Goal: Navigation & Orientation: Find specific page/section

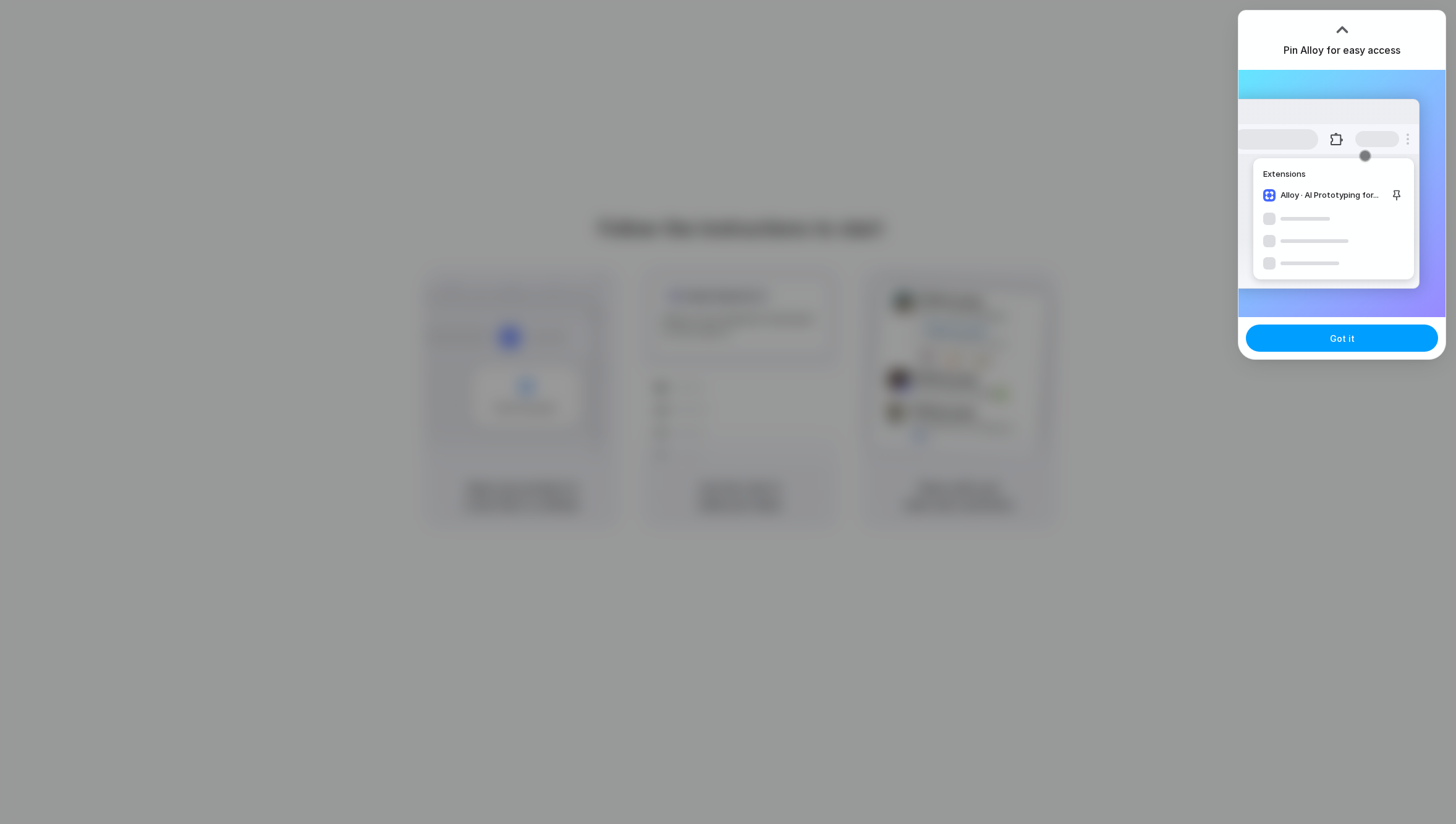
click at [1331, 332] on span "Got it" at bounding box center [1342, 339] width 24 height 13
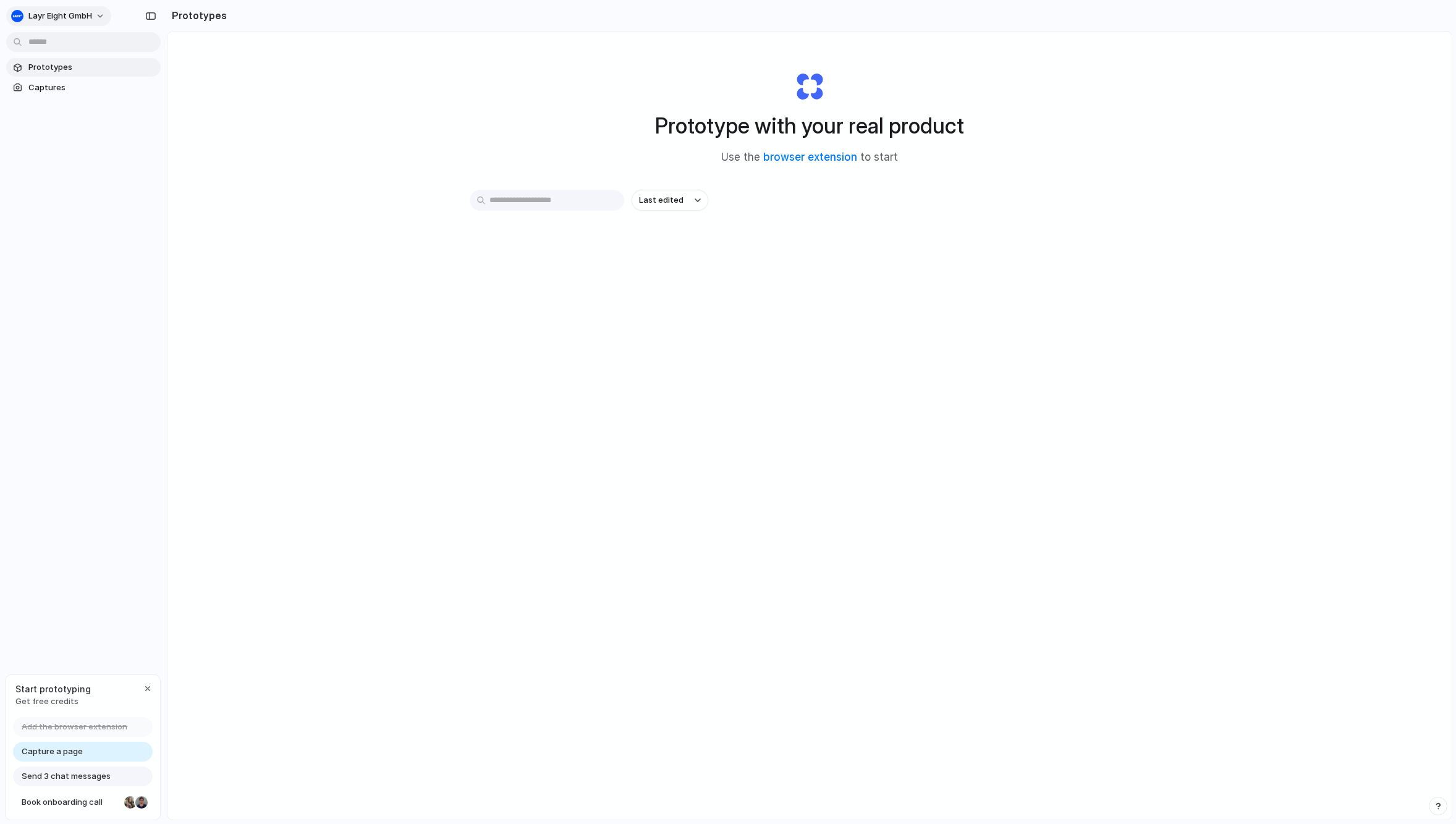
click at [59, 14] on span "Layr Eight GmbH" at bounding box center [60, 16] width 64 height 13
click at [141, 154] on li "Forest" at bounding box center [150, 162] width 73 height 20
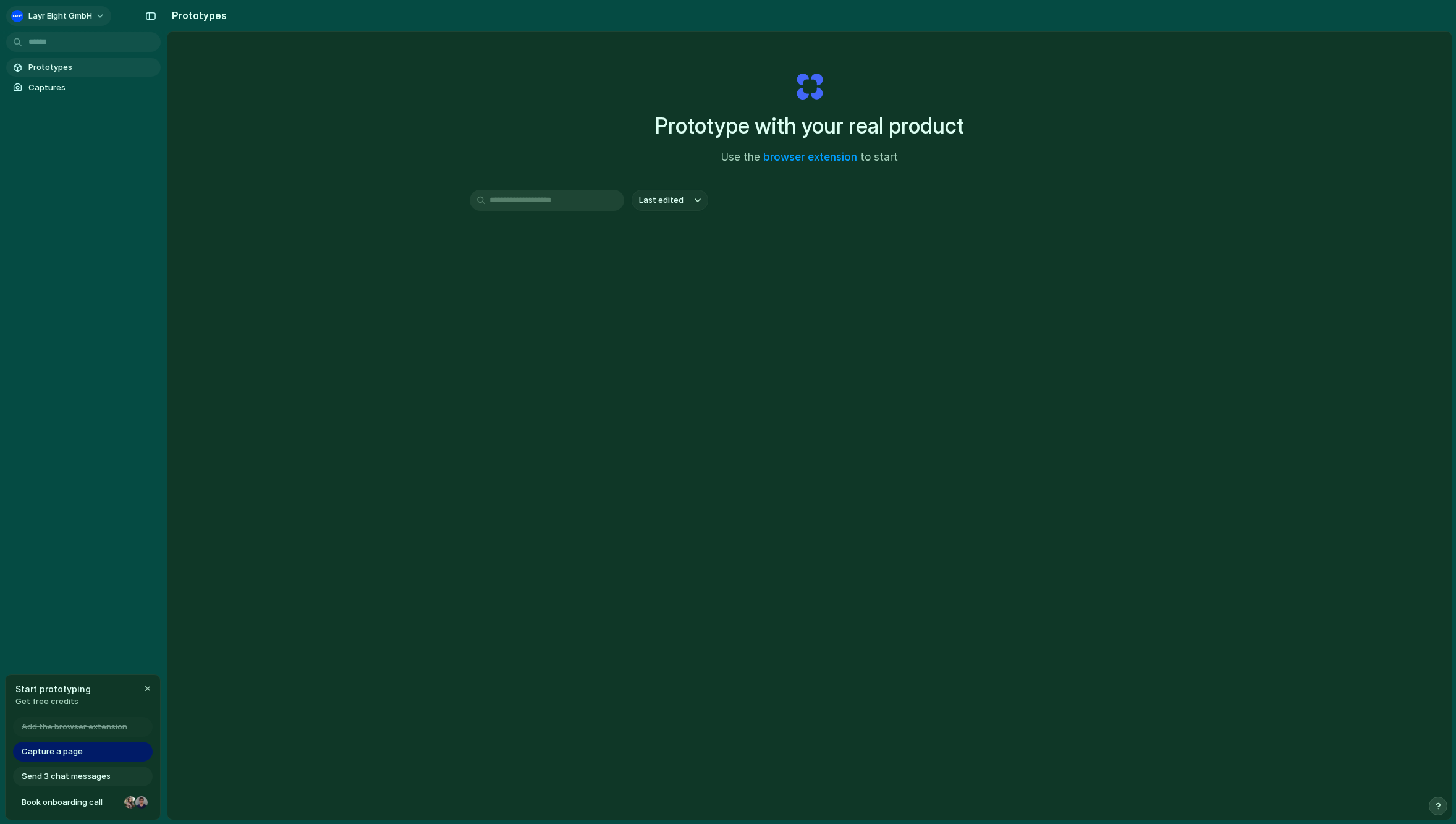
click at [101, 15] on button "Layr Eight GmbH" at bounding box center [59, 16] width 105 height 20
click at [140, 147] on span "Neutral dark" at bounding box center [143, 143] width 48 height 13
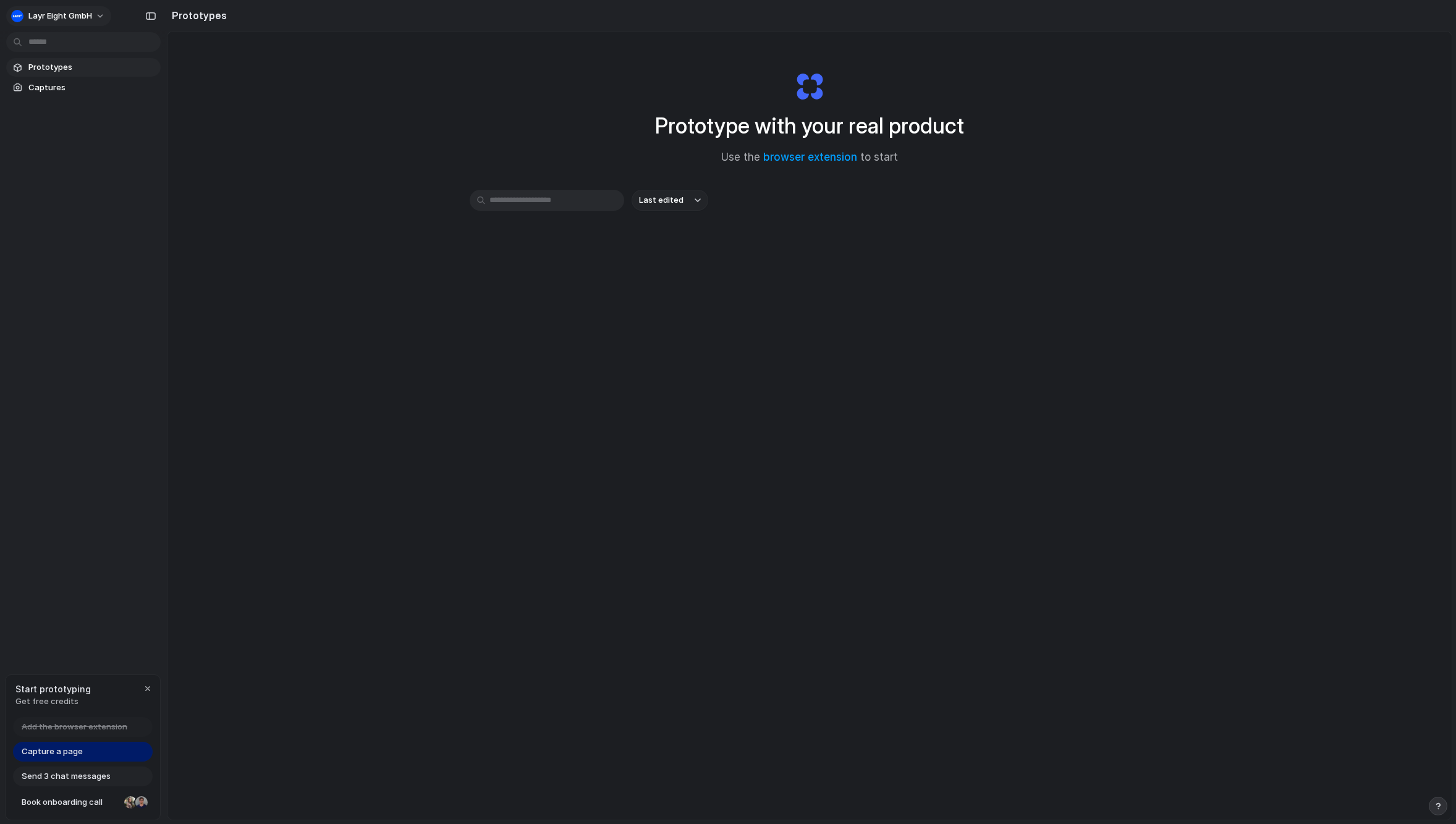
click at [89, 10] on span "Layr Eight GmbH" at bounding box center [60, 16] width 64 height 13
click at [147, 122] on li "Dark" at bounding box center [155, 123] width 81 height 20
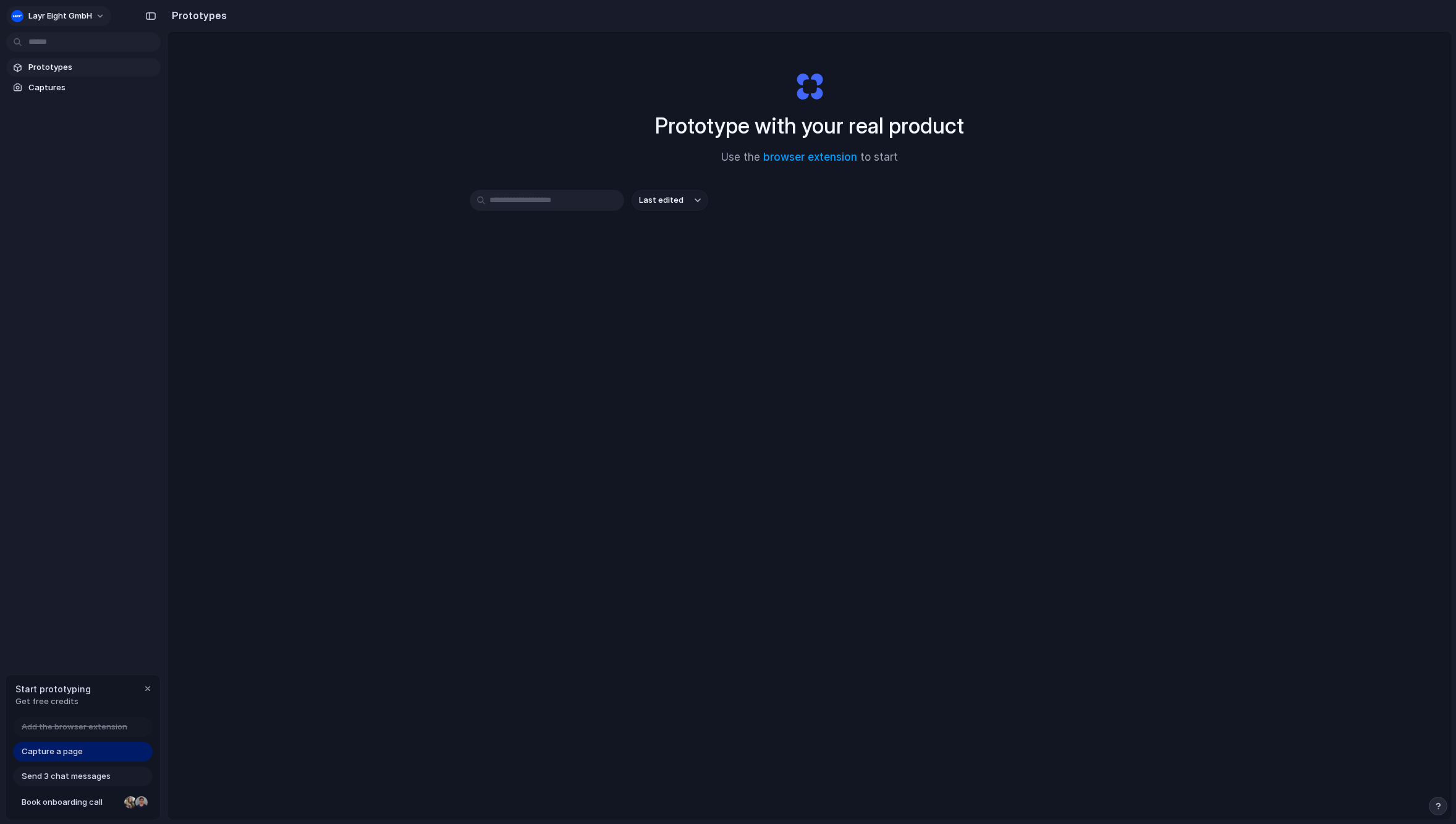
click at [72, 12] on span "Layr Eight GmbH" at bounding box center [60, 16] width 64 height 13
click at [131, 82] on span "System" at bounding box center [134, 83] width 29 height 13
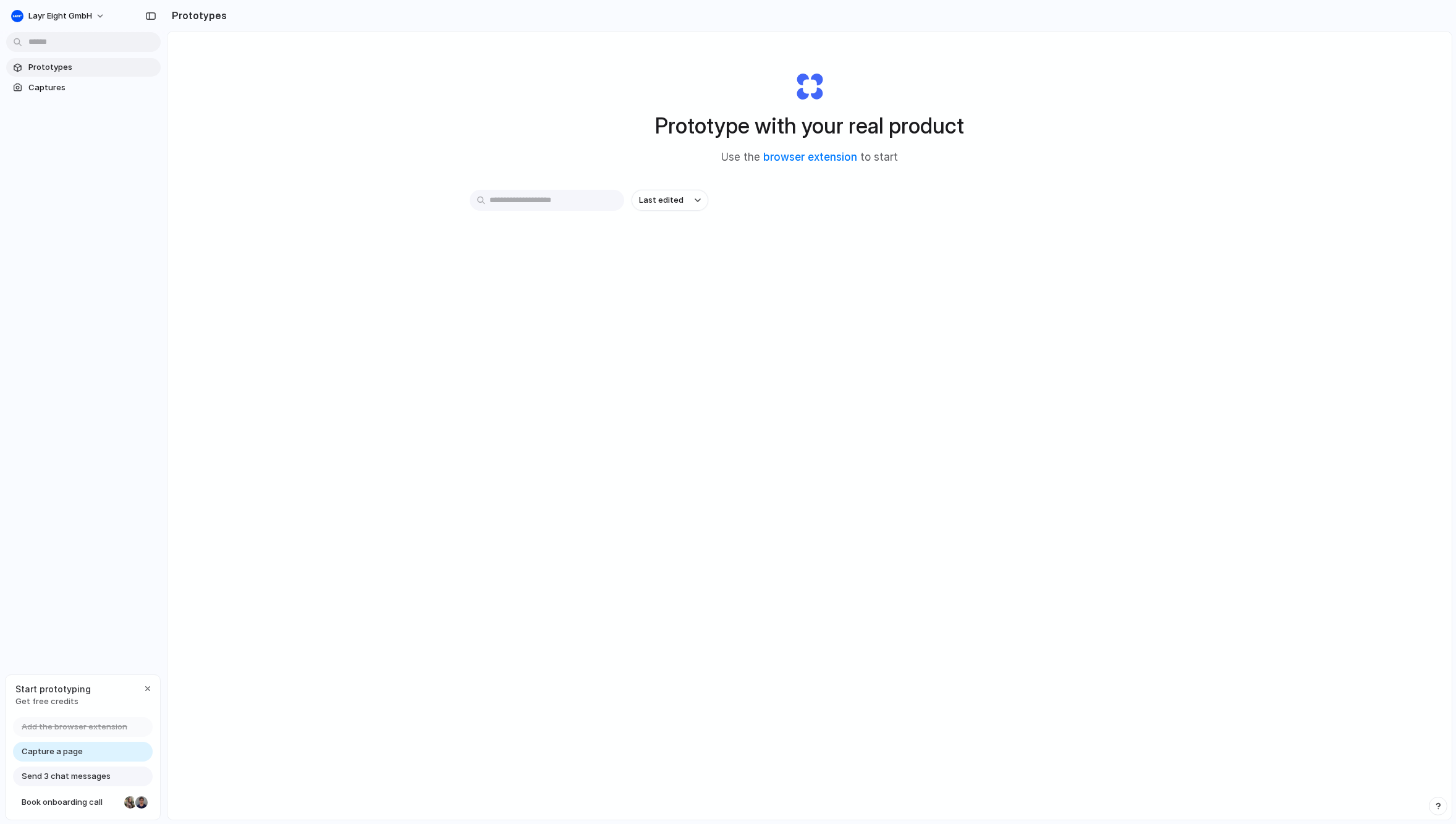
click at [145, 276] on div "Layr Eight GmbH Prototypes Captures Start prototyping Get free credits Add the …" at bounding box center [83, 412] width 167 height 824
